Goal: Task Accomplishment & Management: Manage account settings

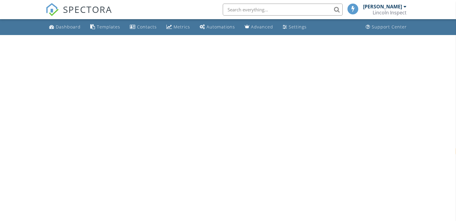
select select "en"
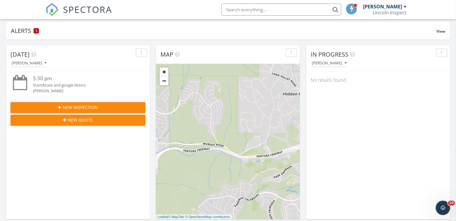
scroll to position [36, 0]
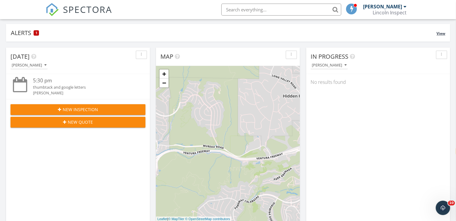
click at [26, 33] on div "Alerts 1" at bounding box center [224, 33] width 426 height 8
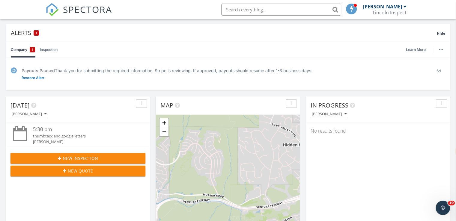
click at [26, 48] on link "Company 1" at bounding box center [23, 50] width 24 height 16
click at [36, 77] on link "Restore Alert" at bounding box center [33, 78] width 23 height 6
click at [38, 77] on link "Dismiss" at bounding box center [43, 78] width 14 height 6
click at [32, 51] on span "1" at bounding box center [33, 50] width 2 height 6
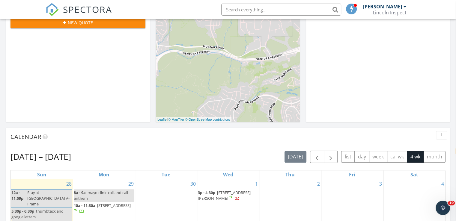
scroll to position [247, 0]
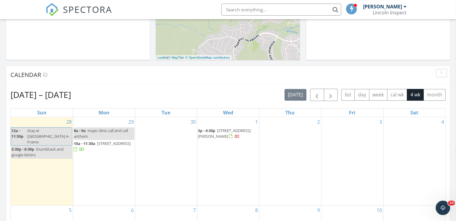
click at [303, 9] on input "text" at bounding box center [281, 10] width 120 height 12
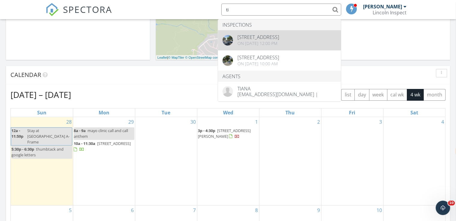
type input "ti"
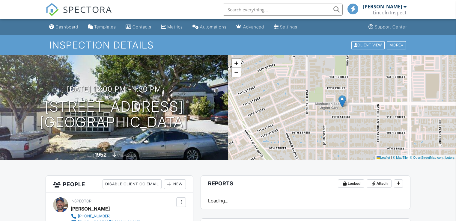
select select "en"
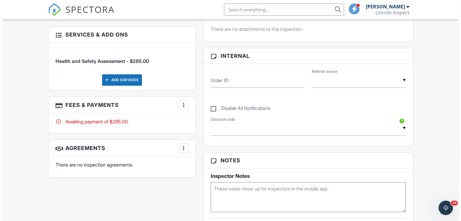
scroll to position [271, 0]
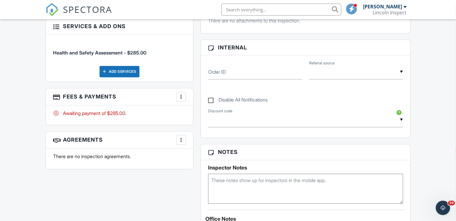
drag, startPoint x: 459, startPoint y: 49, endPoint x: 447, endPoint y: 118, distance: 70.6
click at [447, 118] on html "SPECTORA [PERSON_NAME] Lincoln Inspect Role: Inspector Dashboard New Inspection…" at bounding box center [228, 137] width 456 height 816
click at [183, 139] on div at bounding box center [181, 140] width 6 height 6
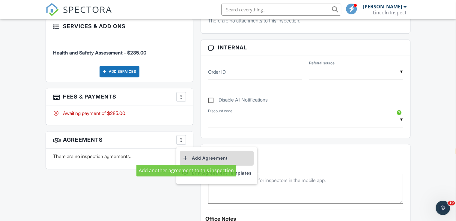
click at [187, 158] on div at bounding box center [185, 158] width 6 height 6
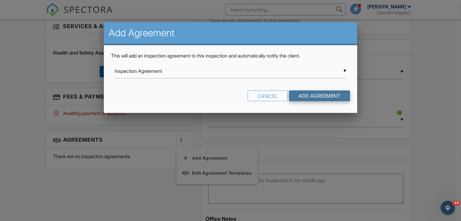
click at [302, 92] on input "Add Agreement" at bounding box center [319, 96] width 61 height 11
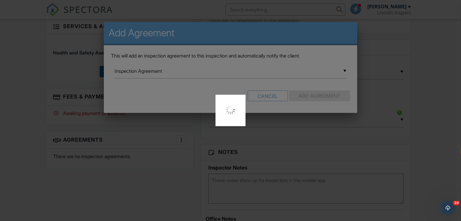
click at [302, 92] on div at bounding box center [230, 110] width 461 height 221
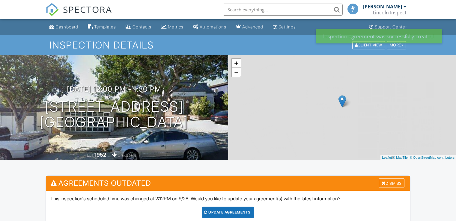
click at [242, 208] on div "Update Agreements" at bounding box center [228, 212] width 52 height 11
click at [0, 0] on div at bounding box center [0, 0] width 0 height 0
select select "en"
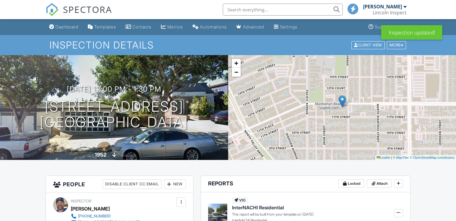
select select "en"
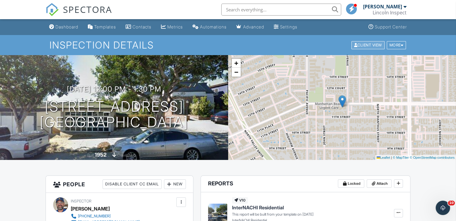
click at [374, 46] on div "Client View" at bounding box center [368, 45] width 33 height 8
